Goal: Task Accomplishment & Management: Manage account settings

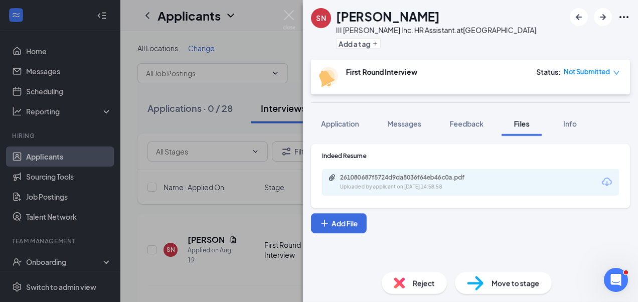
click at [280, 17] on div "SN [PERSON_NAME] [PERSON_NAME] Inc. HR Assistant. at [GEOGRAPHIC_DATA] Add a ta…" at bounding box center [319, 151] width 638 height 302
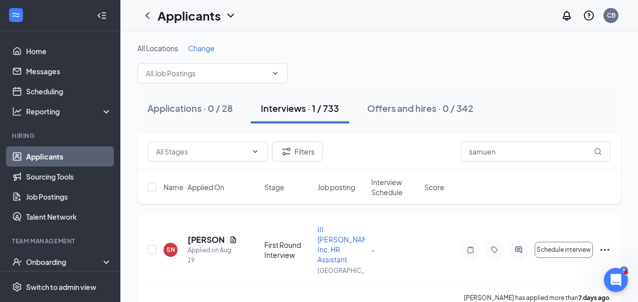
click at [52, 155] on link "Applicants" at bounding box center [69, 156] width 86 height 20
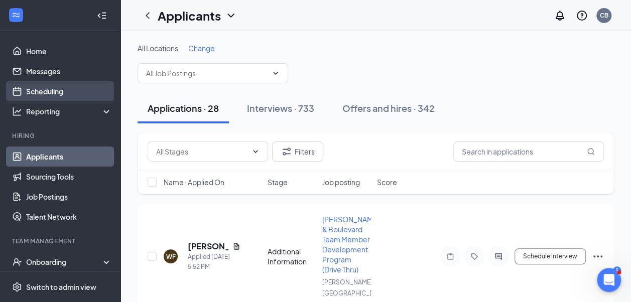
click at [66, 92] on link "Scheduling" at bounding box center [69, 91] width 86 height 20
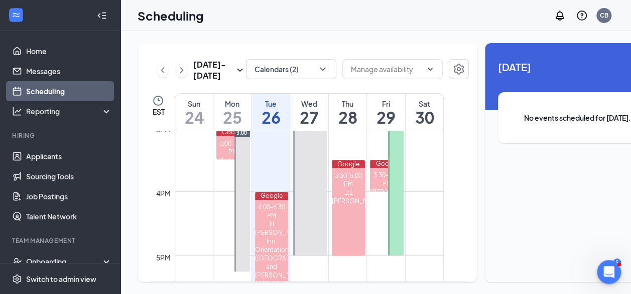
scroll to position [963, 0]
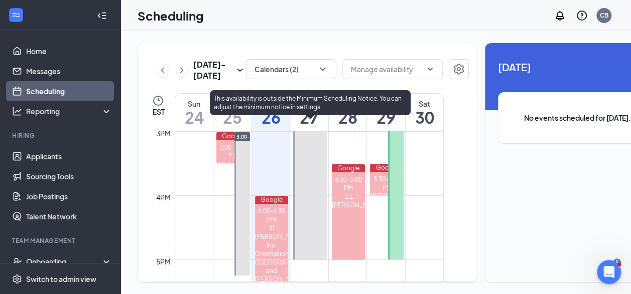
click at [317, 215] on div at bounding box center [310, 180] width 34 height 160
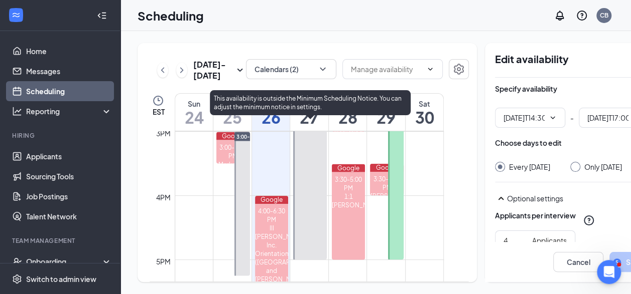
type input "02:30 PM"
type input "05:00 PM"
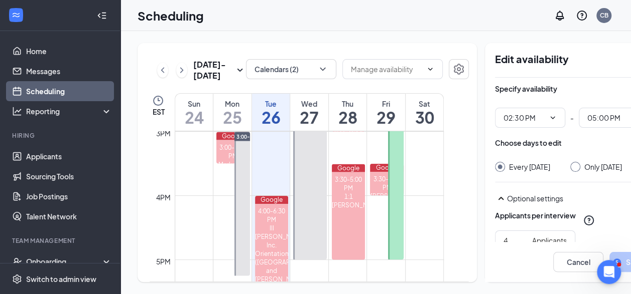
scroll to position [15, 0]
